Goal: Transaction & Acquisition: Purchase product/service

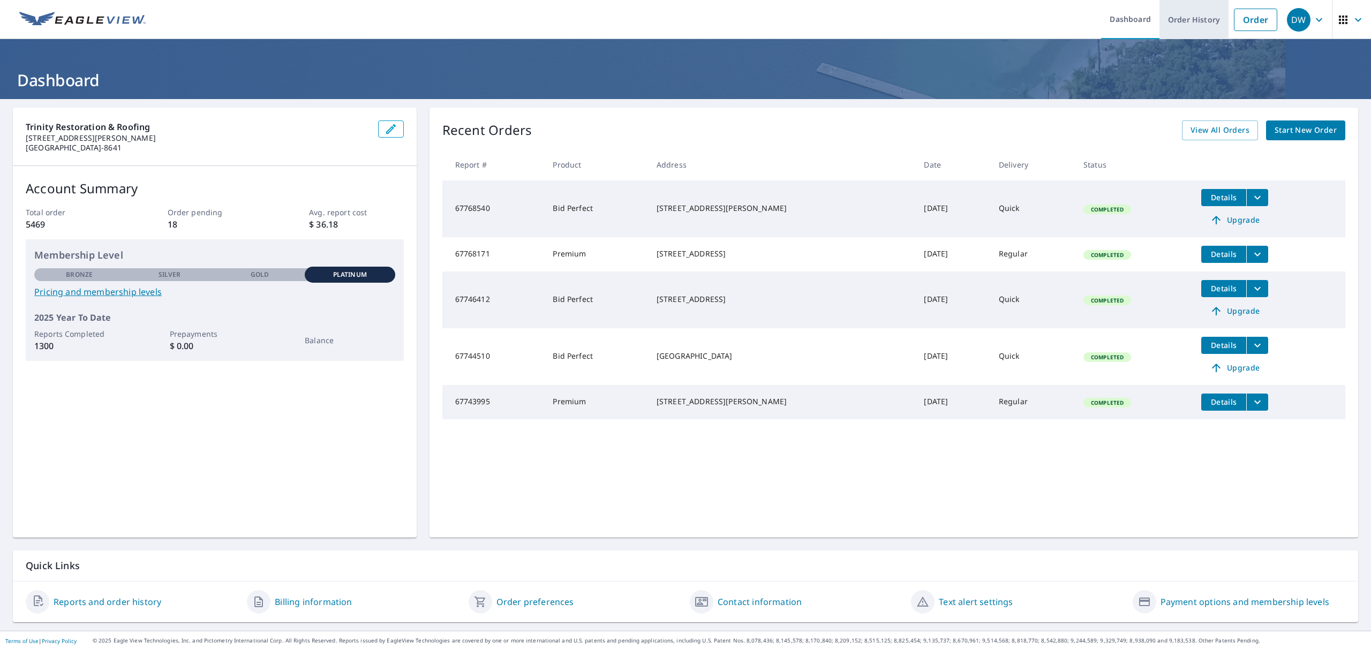
click at [1188, 27] on link "Order History" at bounding box center [1194, 19] width 69 height 39
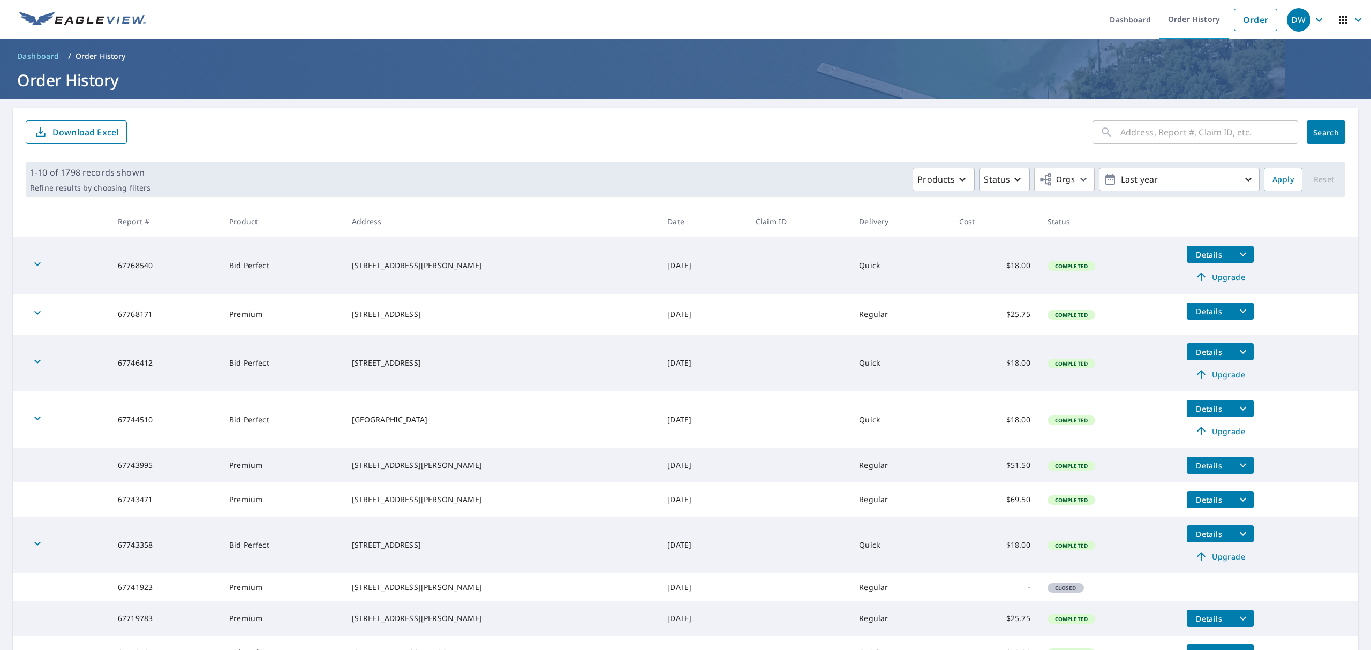
click at [1145, 128] on input "text" at bounding box center [1210, 132] width 178 height 30
paste input "67297766"
type input "67297766"
click at [1316, 136] on span "Search" at bounding box center [1326, 133] width 21 height 10
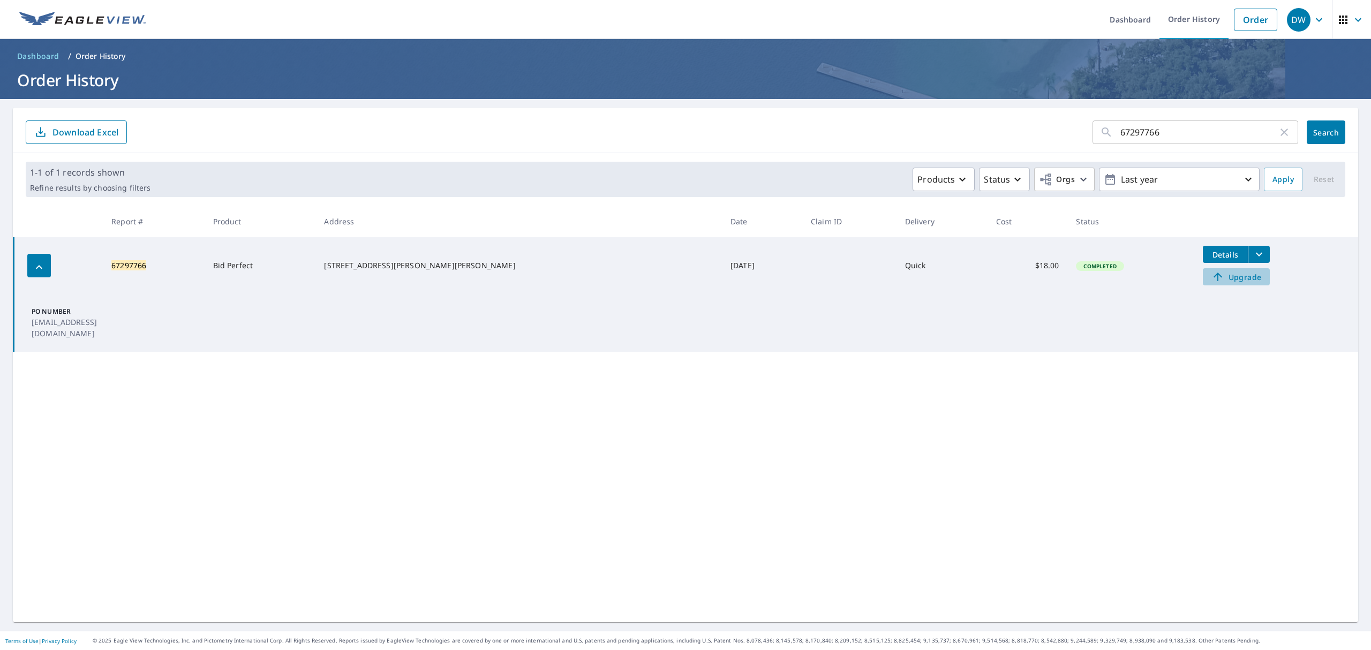
click at [1210, 277] on span "Upgrade" at bounding box center [1237, 277] width 54 height 13
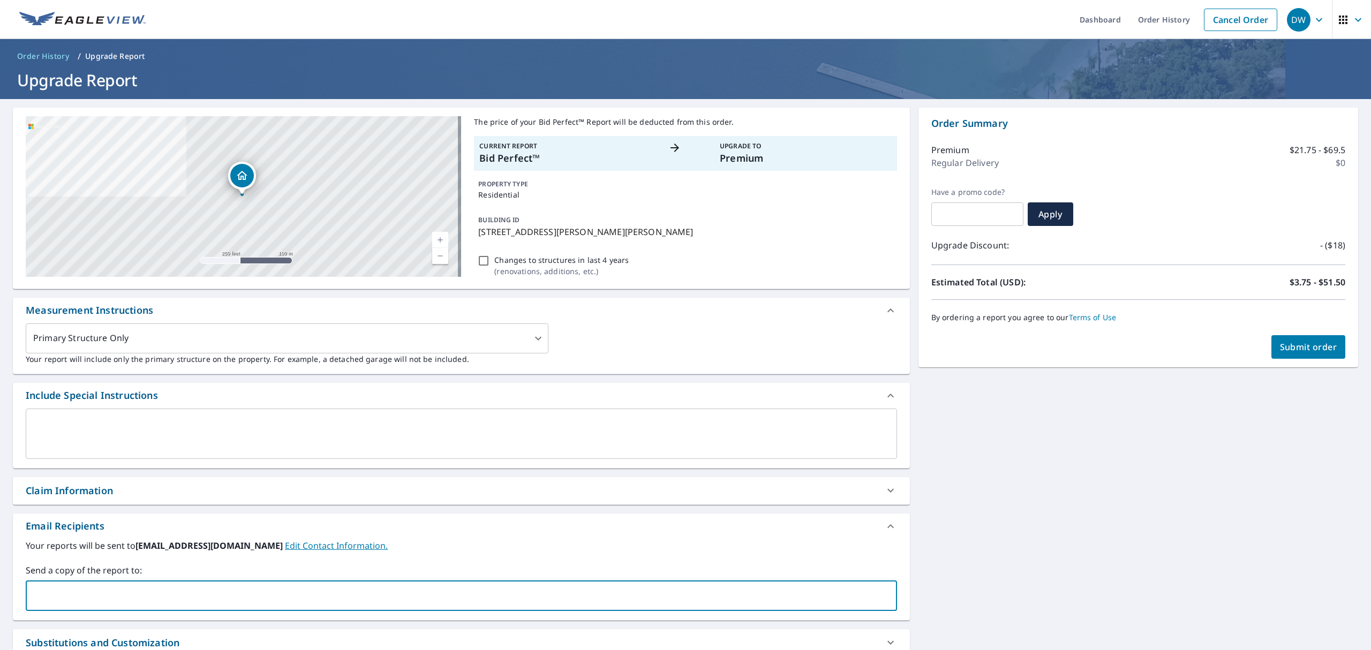
click at [110, 590] on input "text" at bounding box center [454, 596] width 846 height 20
paste input "agranucci@trinityrestorationfl.com"
type input "agranucci@trinityrestorationfl.com"
click at [1291, 341] on span "Submit order" at bounding box center [1308, 347] width 57 height 12
checkbox input "true"
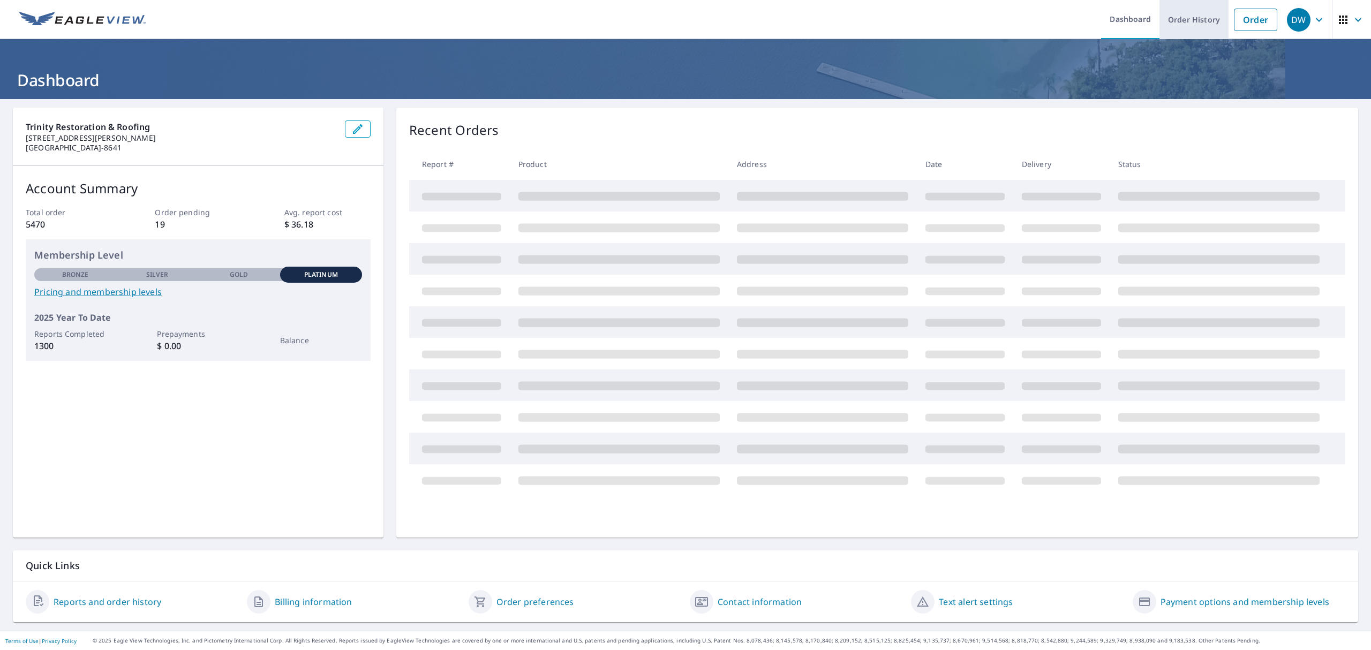
click at [1197, 17] on link "Order History" at bounding box center [1194, 19] width 69 height 39
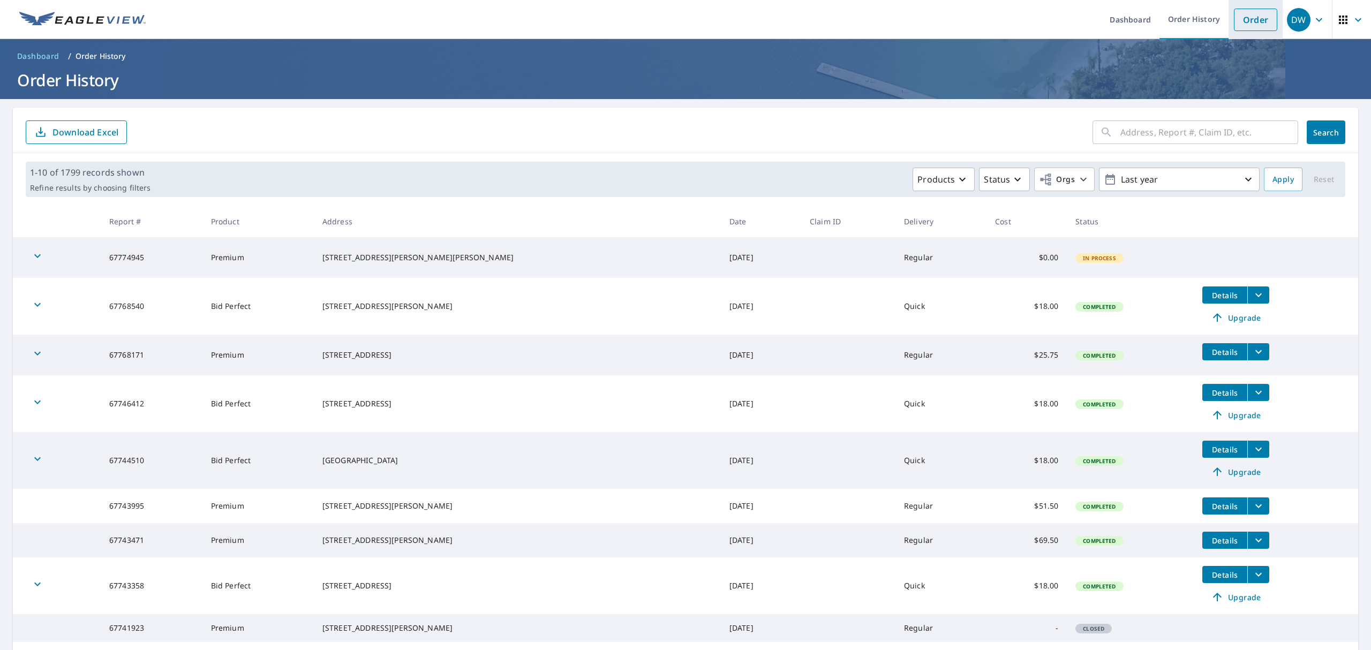
click at [1235, 24] on link "Order" at bounding box center [1255, 20] width 43 height 23
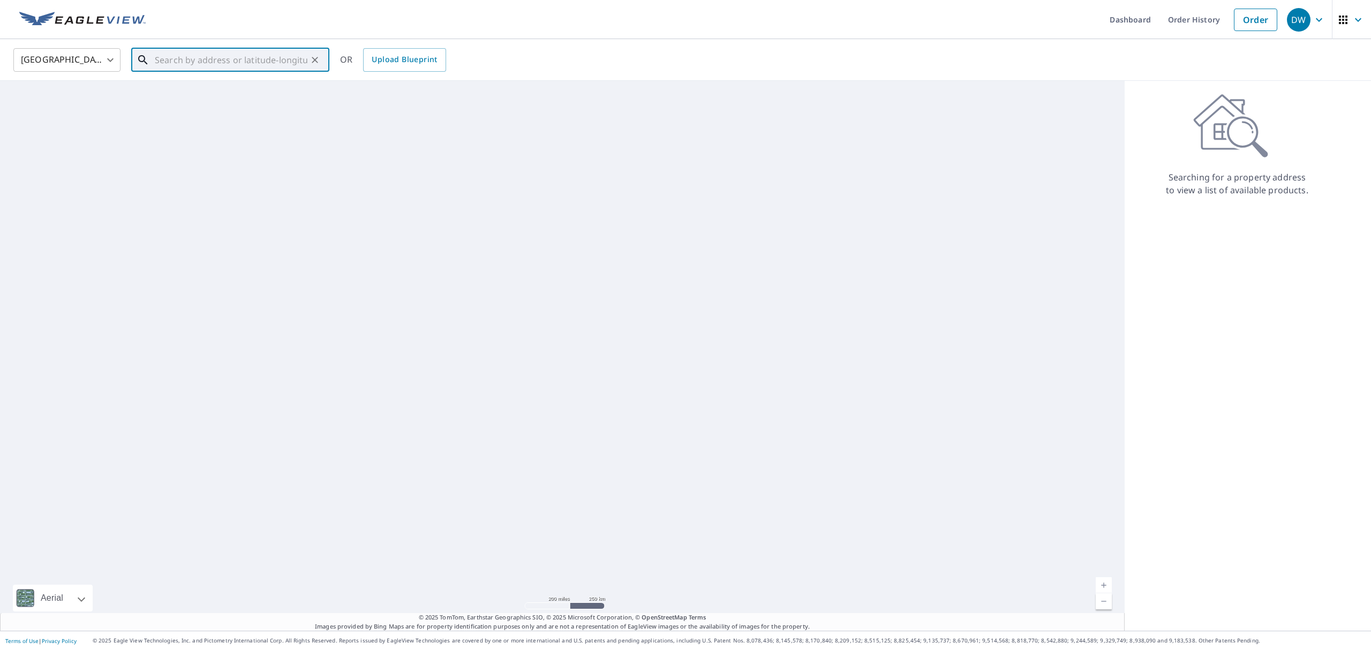
paste input "1904 Firefly Dr Green Cove Springs, FL 32043"
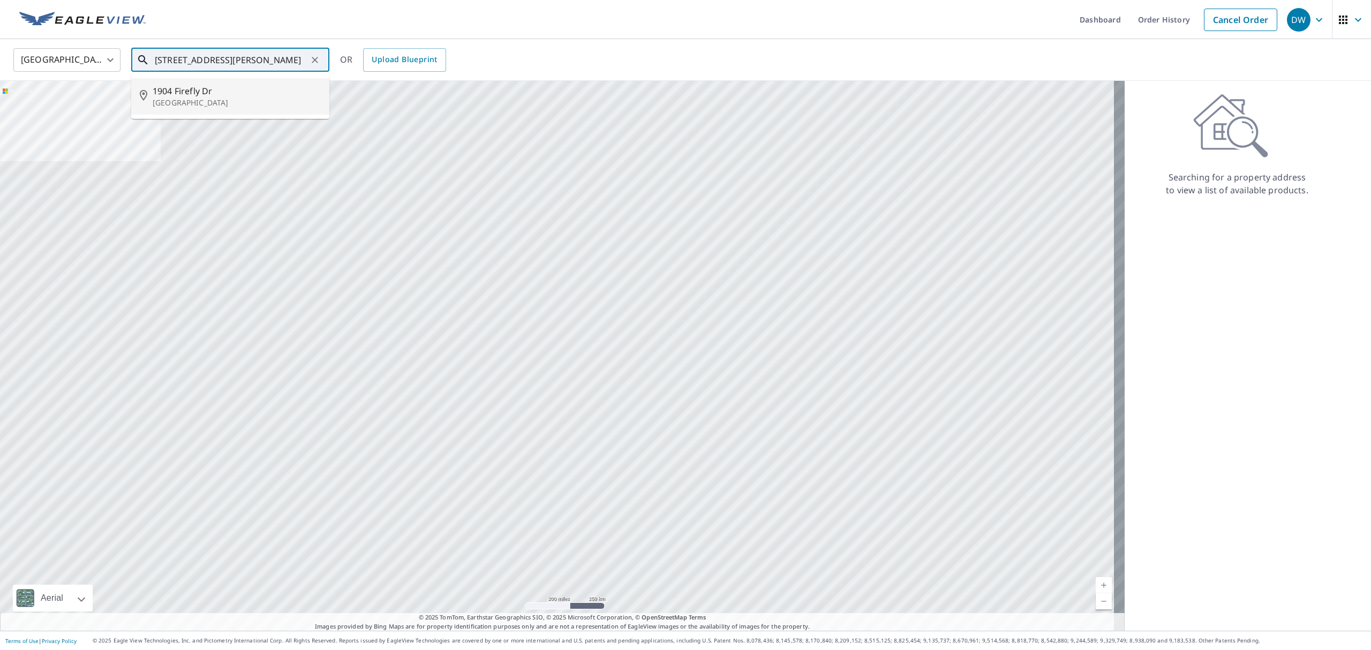
click at [233, 89] on span "1904 Firefly Dr" at bounding box center [237, 91] width 168 height 13
type input "1904 Firefly Dr Green Cove Springs, FL 32043"
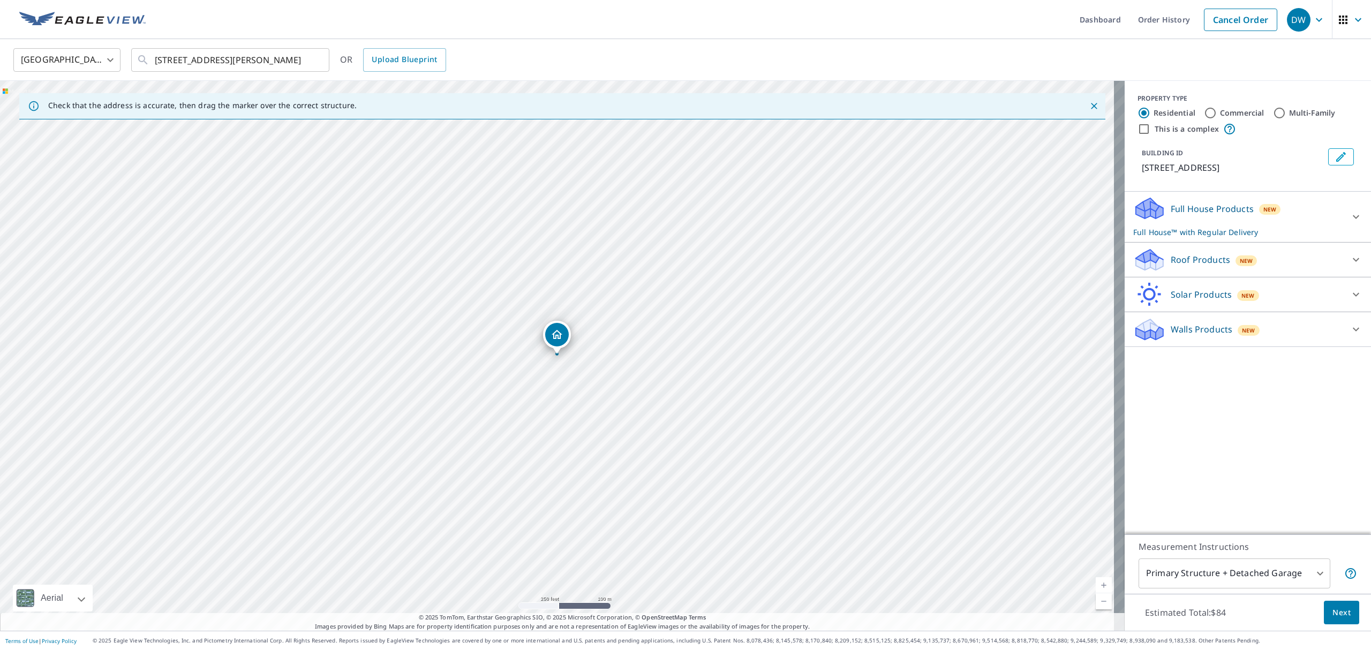
click at [1350, 266] on icon at bounding box center [1356, 259] width 13 height 13
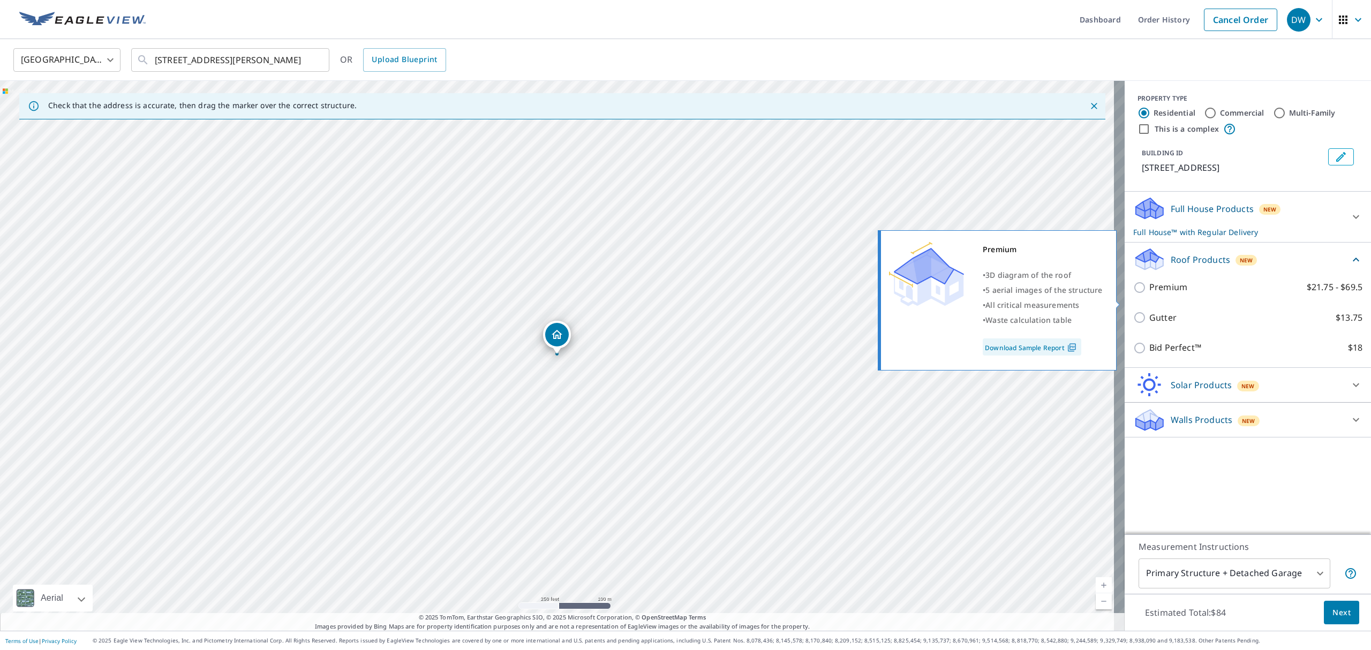
click at [1134, 294] on input "Premium $21.75 - $69.5" at bounding box center [1142, 287] width 16 height 13
checkbox input "true"
checkbox input "false"
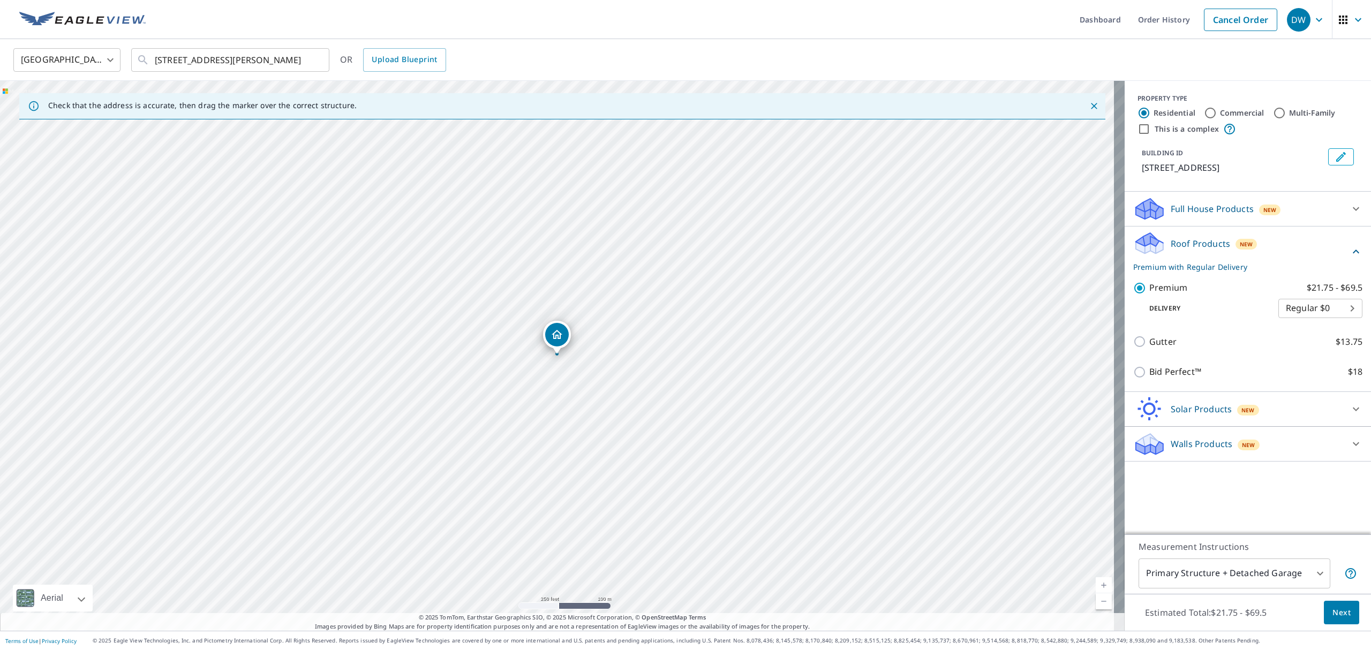
click at [1333, 613] on span "Next" at bounding box center [1342, 612] width 18 height 13
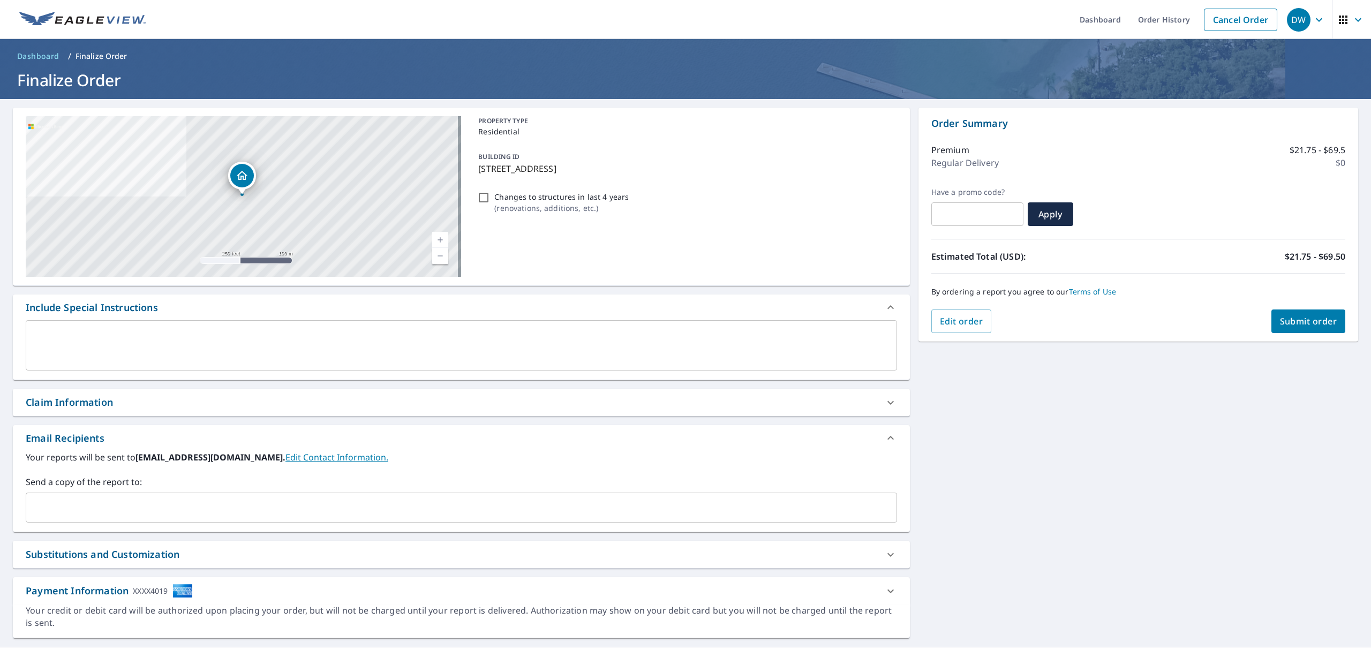
click at [114, 507] on input "text" at bounding box center [454, 508] width 846 height 20
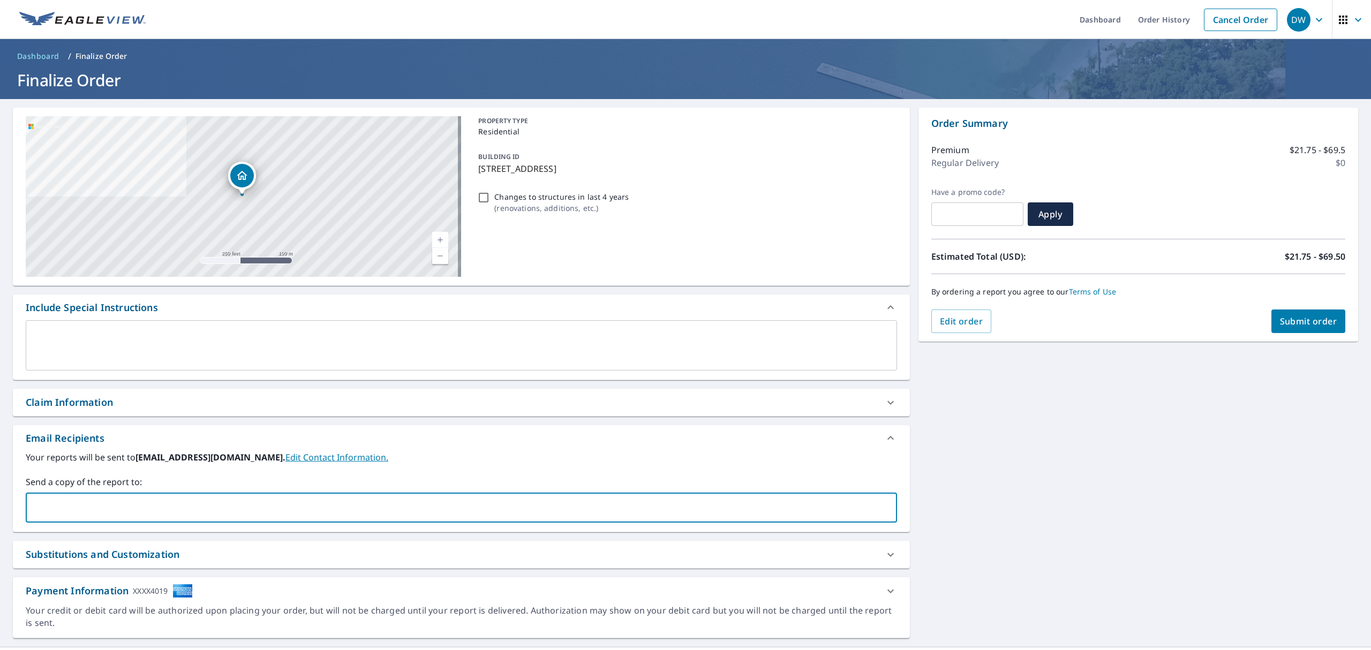
paste input "agranucci@trinityrestorationfl.com"
type input "agranucci@trinityrestorationfl.com"
click at [1292, 328] on button "Submit order" at bounding box center [1309, 322] width 74 height 24
checkbox input "true"
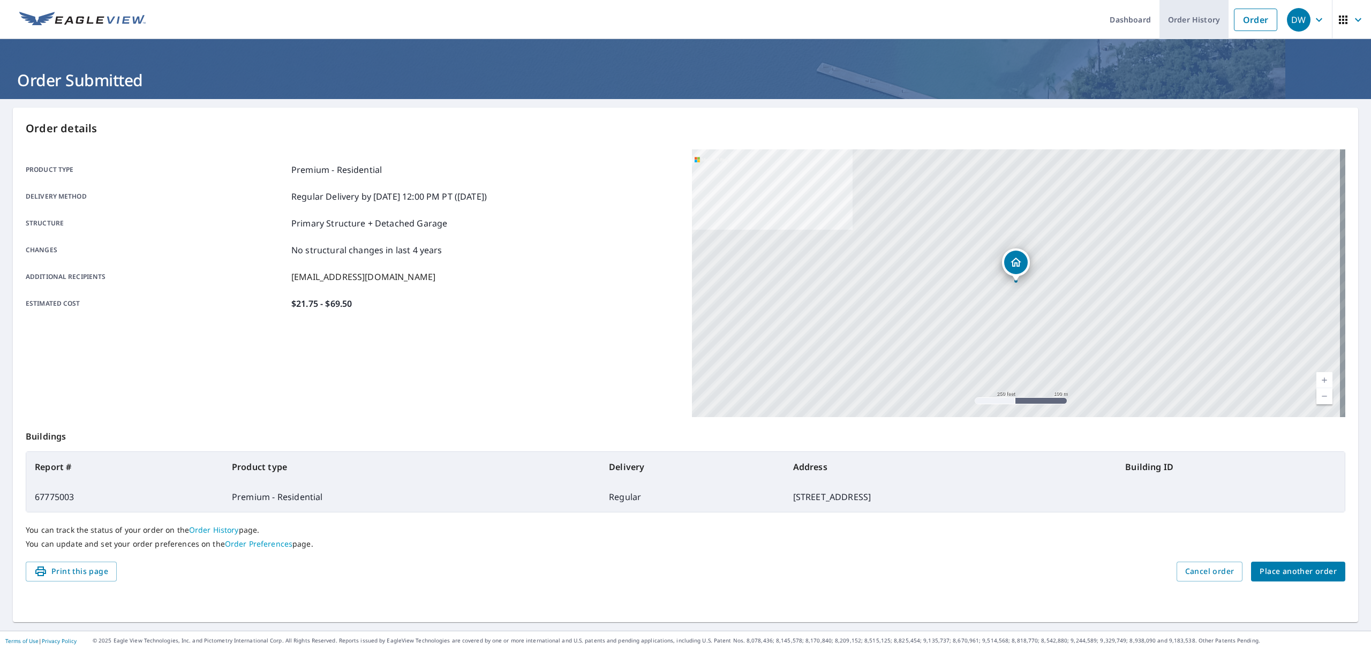
click at [1196, 21] on link "Order History" at bounding box center [1194, 19] width 69 height 39
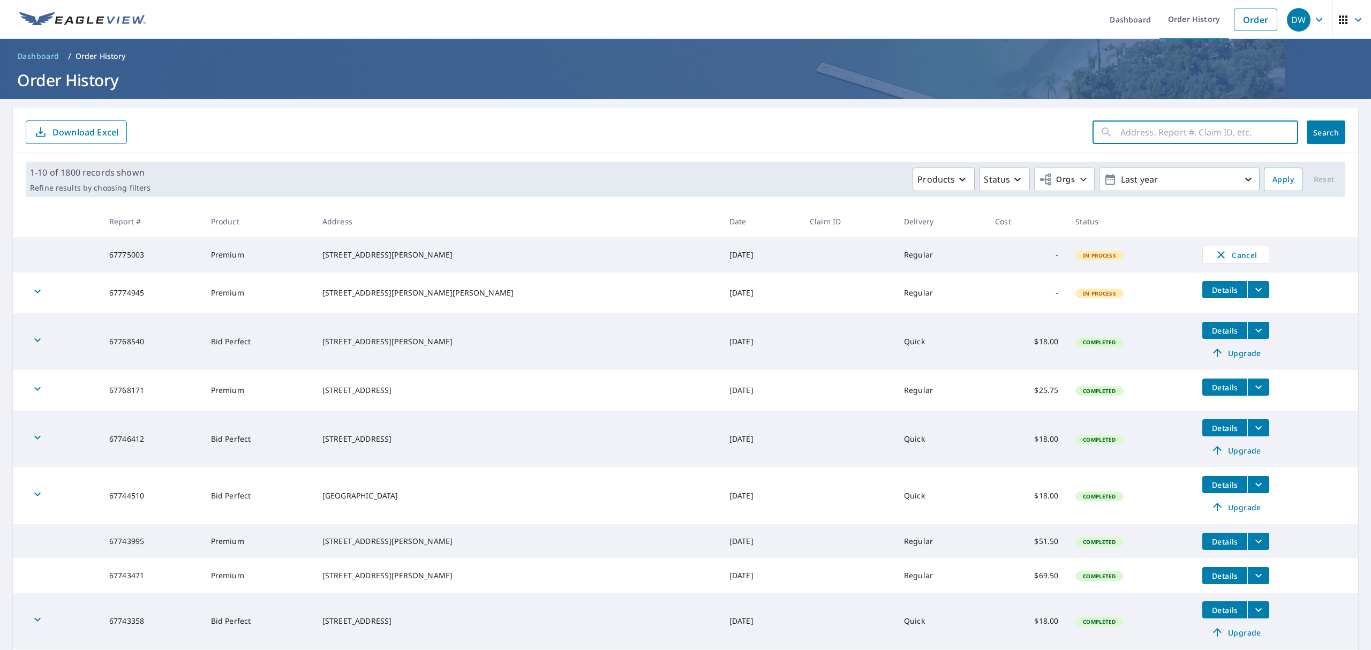
click at [1149, 124] on input "text" at bounding box center [1210, 132] width 178 height 30
paste input "67322481"
type input "67322481"
click at [1321, 128] on span "Search" at bounding box center [1326, 133] width 21 height 10
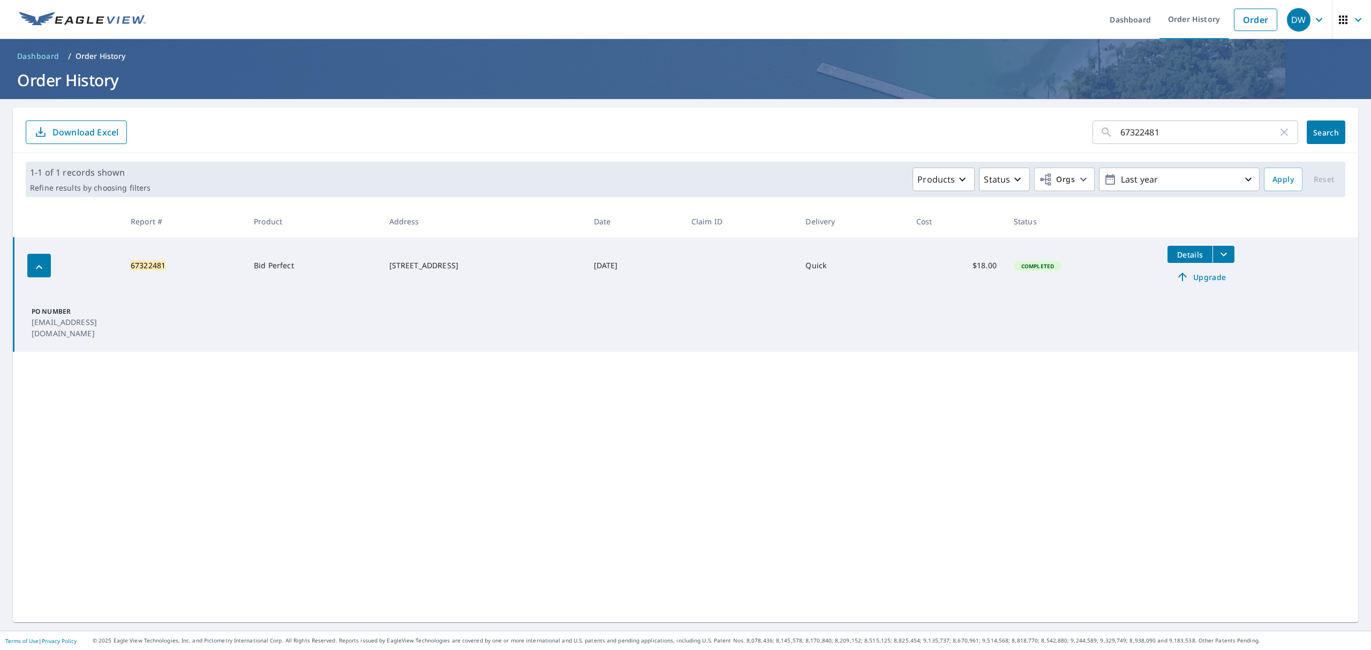
click at [1221, 275] on span "Upgrade" at bounding box center [1201, 277] width 54 height 13
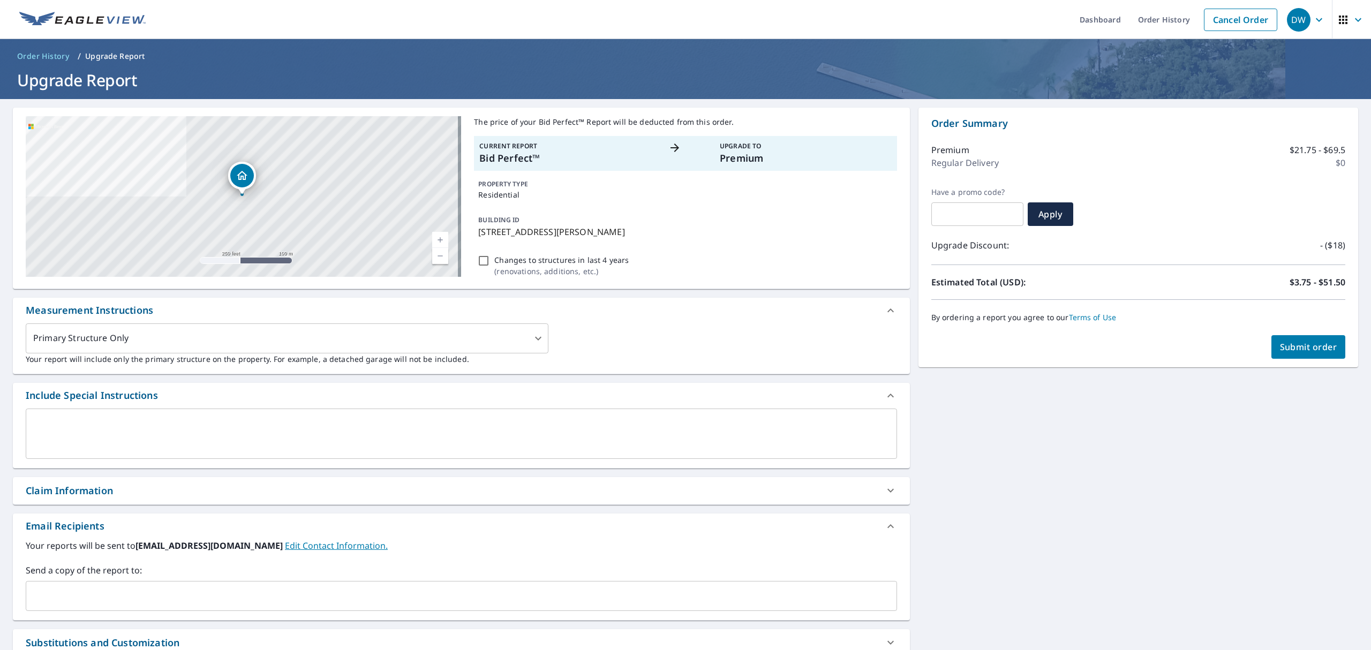
click at [117, 593] on input "text" at bounding box center [454, 596] width 846 height 20
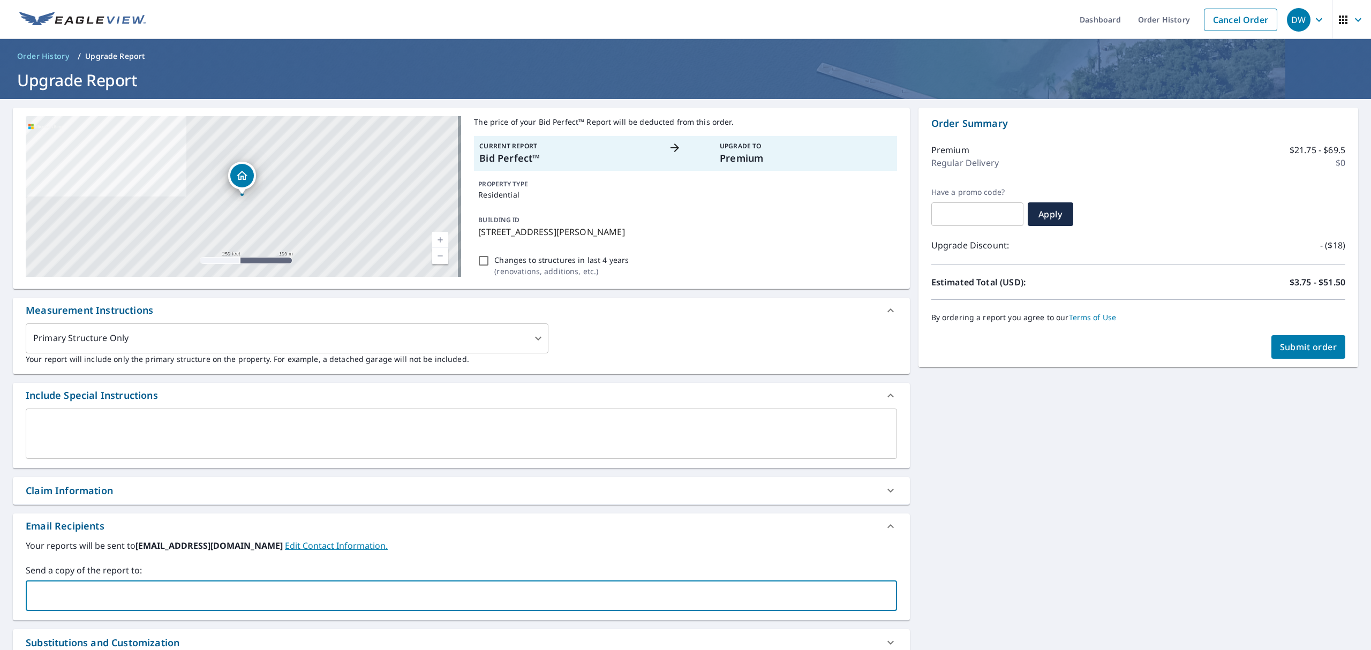
paste input "agranucci@trinityrestorationfl.com"
type input "agranucci@trinityrestorationfl.com"
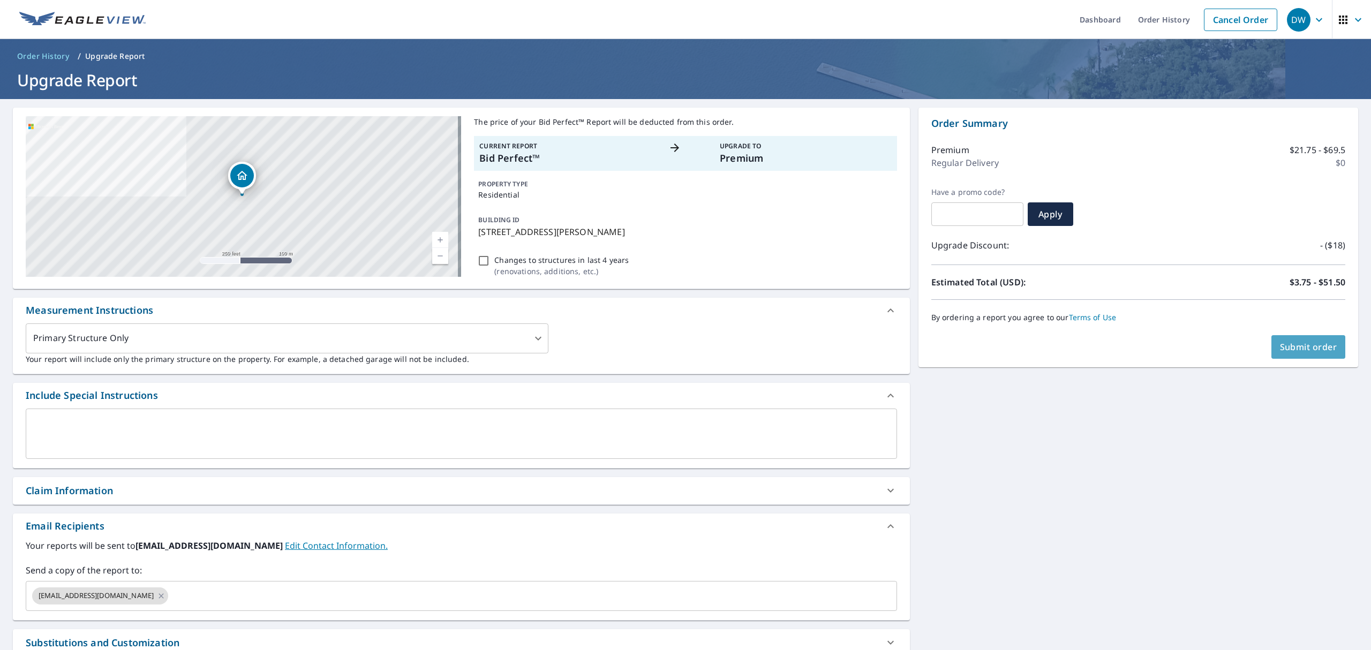
click at [1310, 350] on span "Submit order" at bounding box center [1308, 347] width 57 height 12
checkbox input "true"
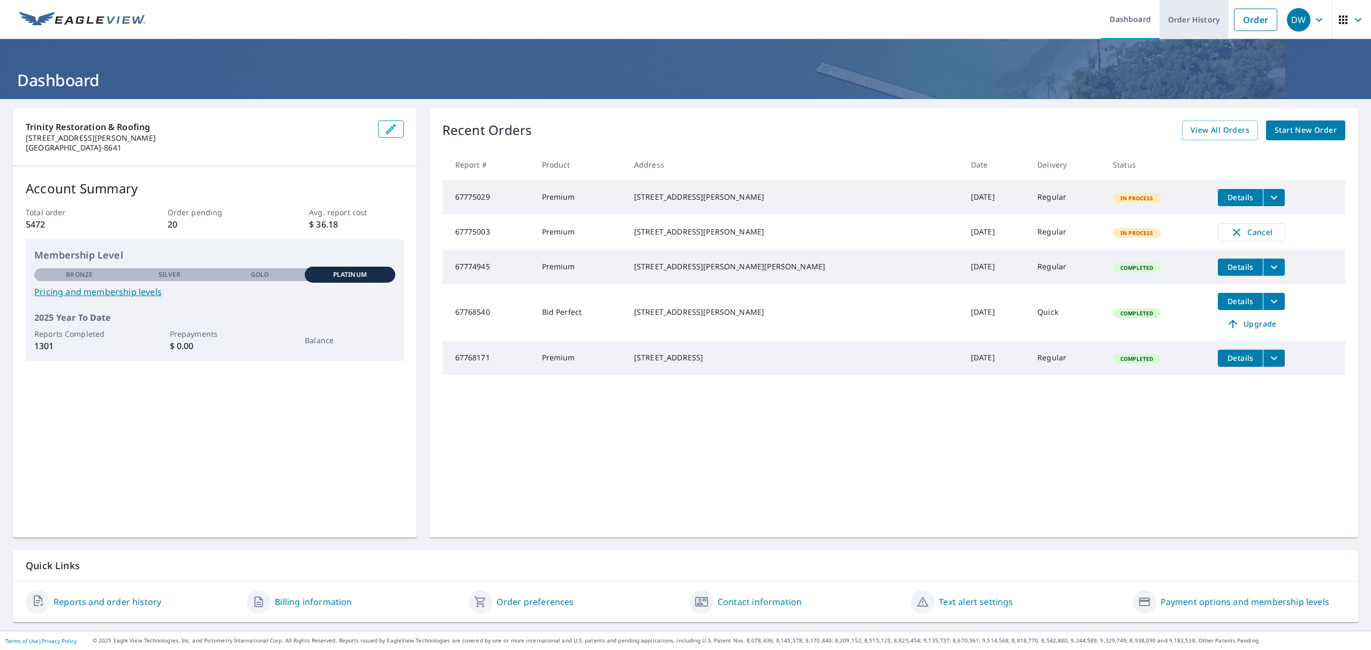
click at [1185, 25] on link "Order History" at bounding box center [1194, 19] width 69 height 39
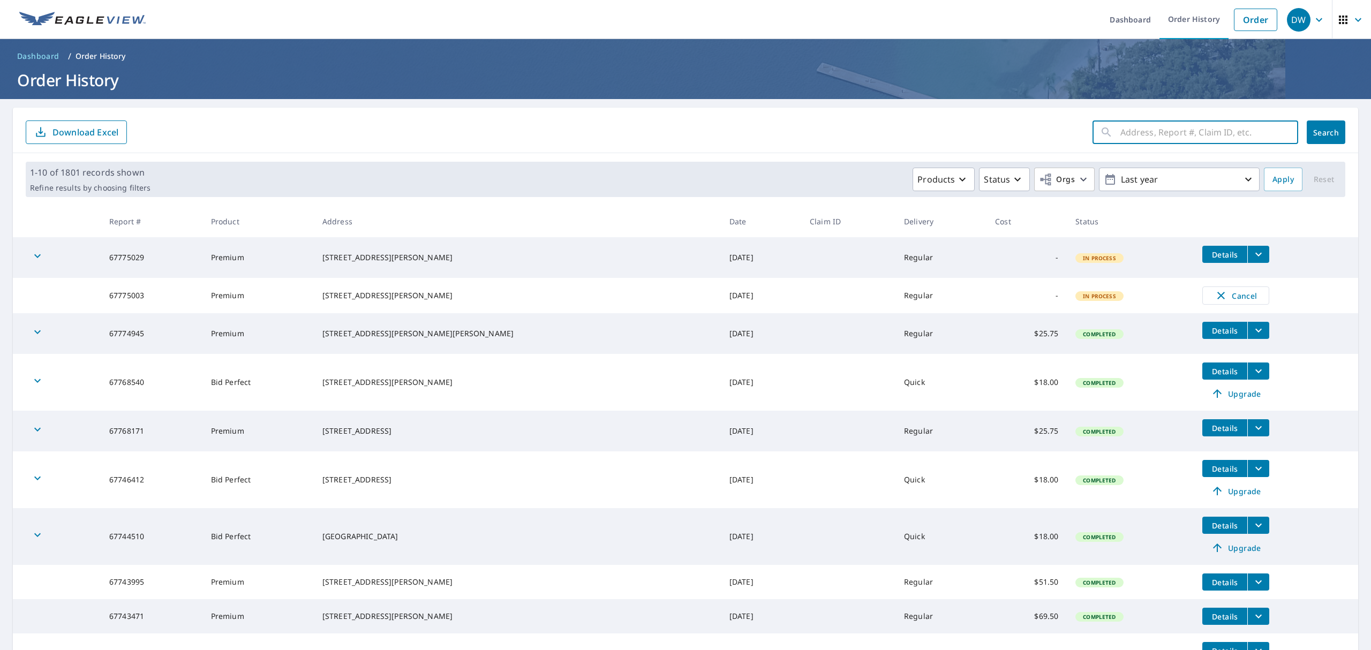
click at [1149, 134] on input "text" at bounding box center [1210, 132] width 178 height 30
paste input "67278227"
type input "67278227"
click at [1318, 131] on span "Search" at bounding box center [1326, 133] width 21 height 10
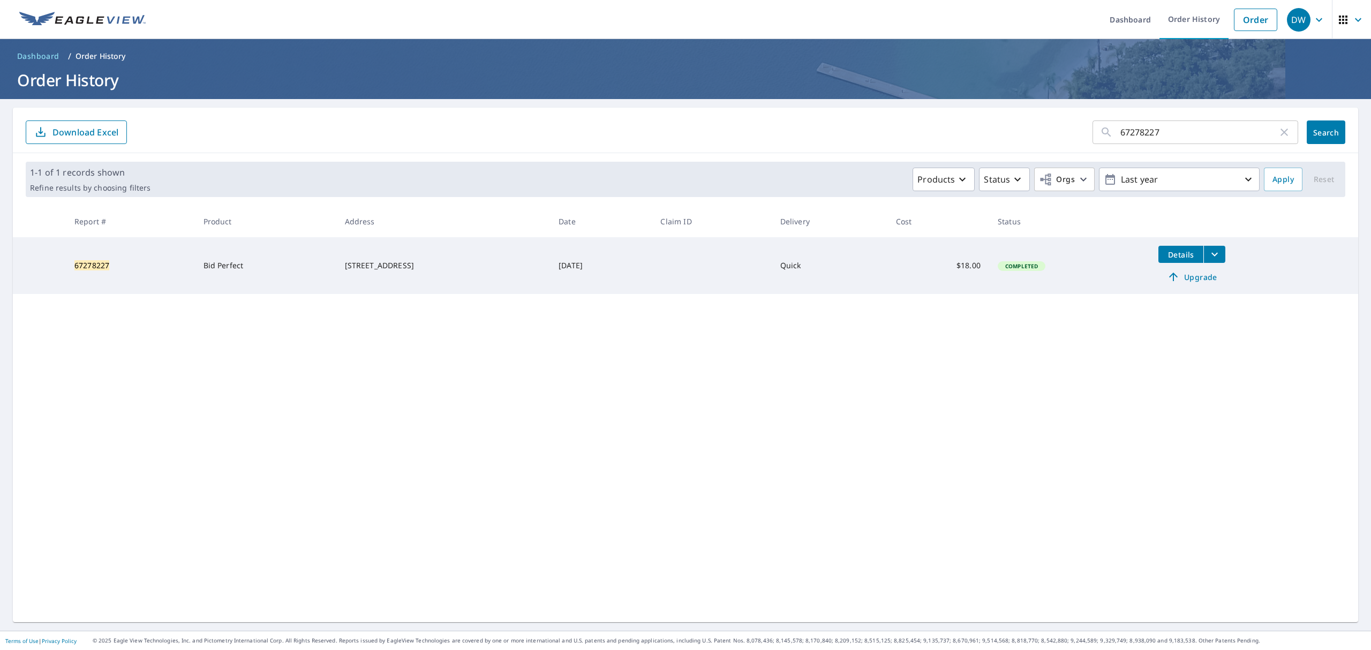
click at [1200, 279] on span "Upgrade" at bounding box center [1192, 277] width 54 height 13
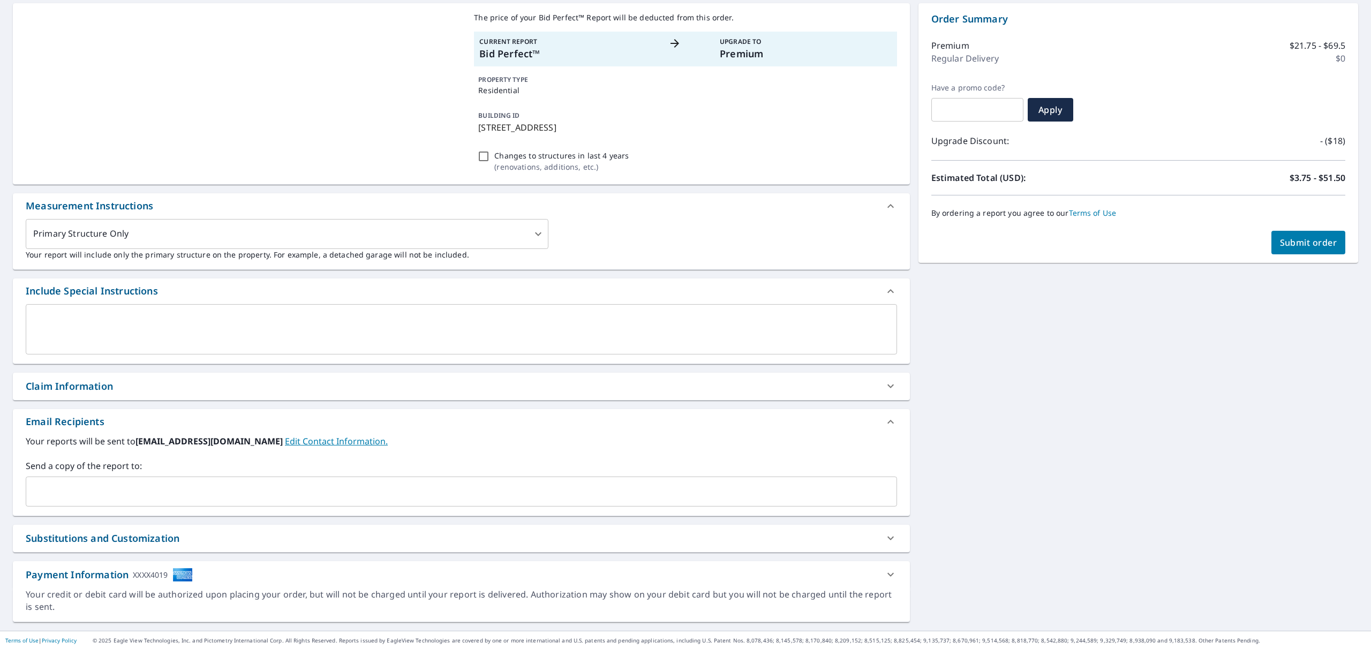
scroll to position [105, 0]
click at [95, 481] on div "​" at bounding box center [462, 492] width 872 height 30
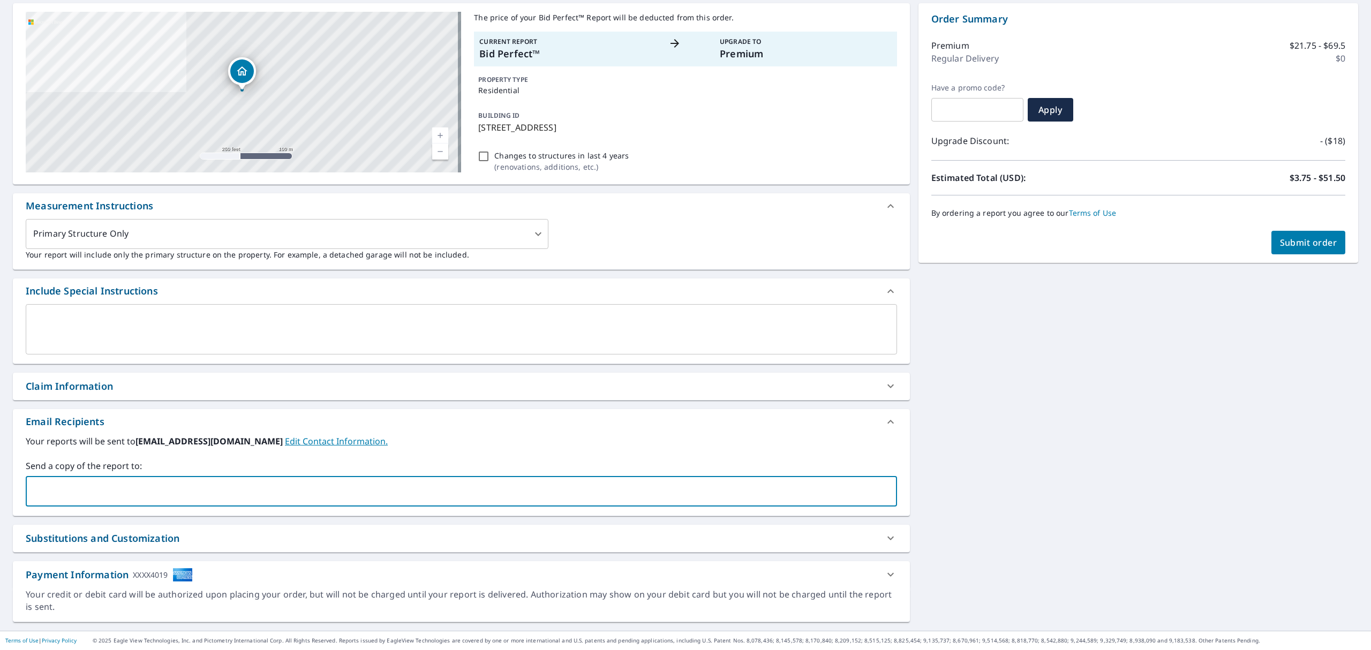
paste input "agranucci@trinityrestorationfl.com"
type input "agranucci@trinityrestorationfl.com"
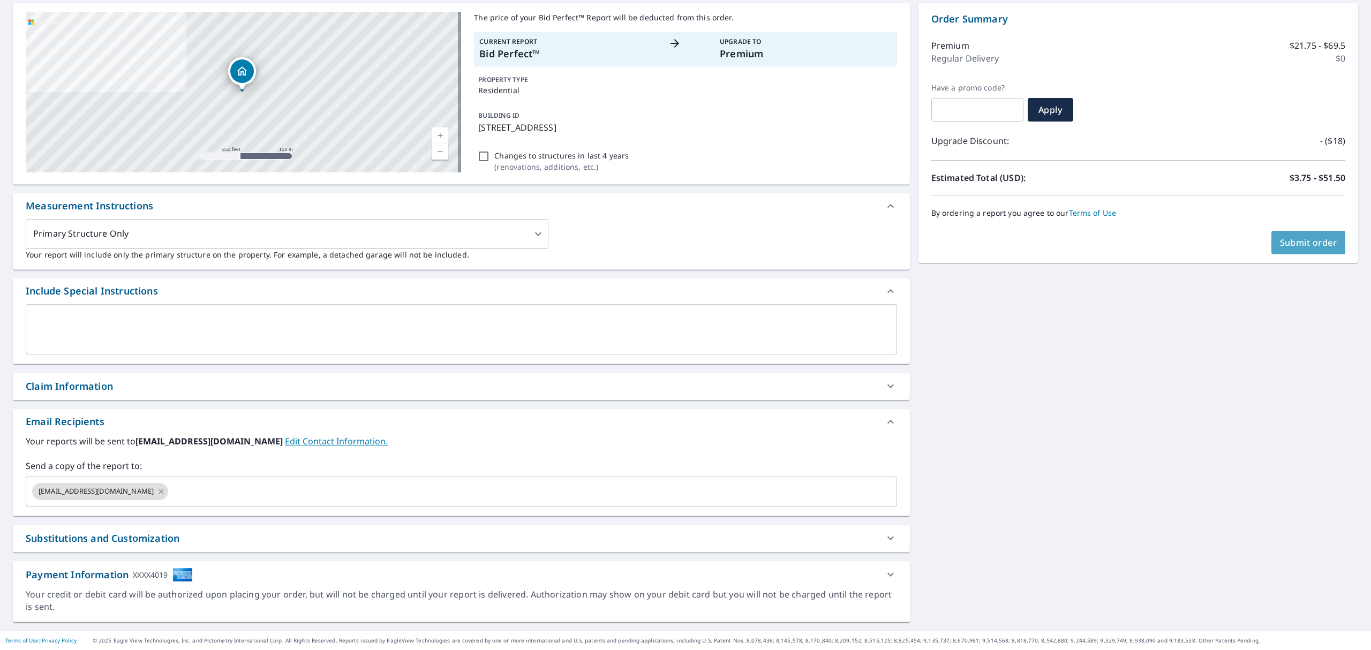
click at [1316, 242] on span "Submit order" at bounding box center [1308, 243] width 57 height 12
checkbox input "true"
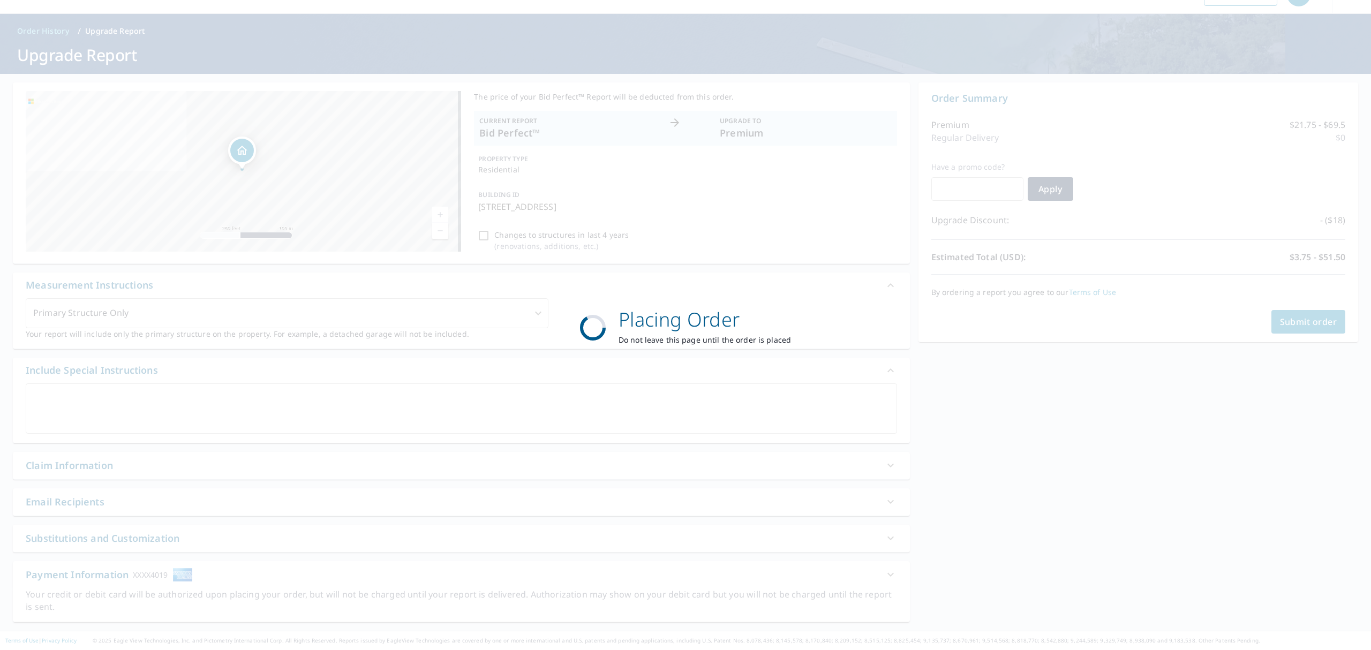
scroll to position [26, 0]
